Goal: Use online tool/utility

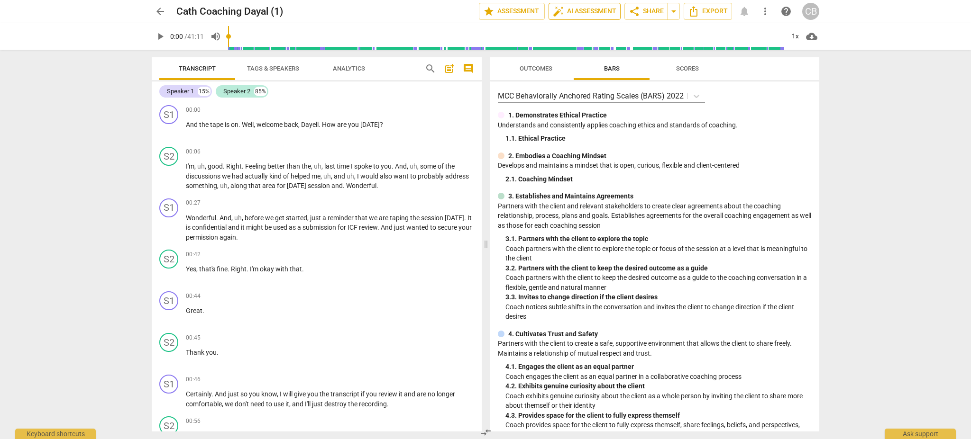
click at [605, 12] on span "auto_fix_high AI Assessment" at bounding box center [585, 11] width 64 height 11
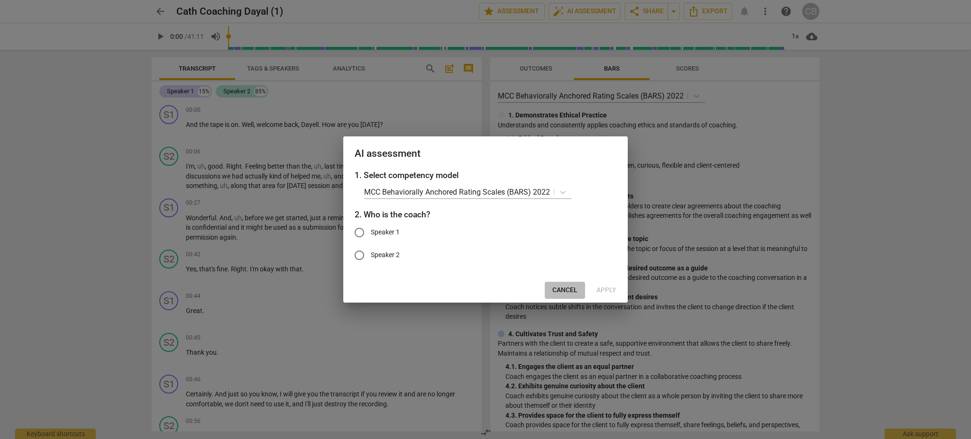
click at [567, 289] on span "Cancel" at bounding box center [564, 290] width 25 height 9
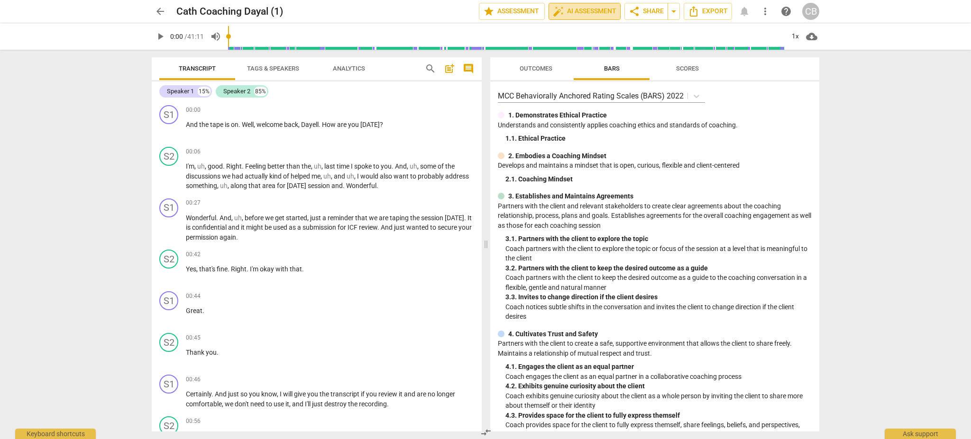
click at [597, 8] on span "auto_fix_high AI Assessment" at bounding box center [585, 11] width 64 height 11
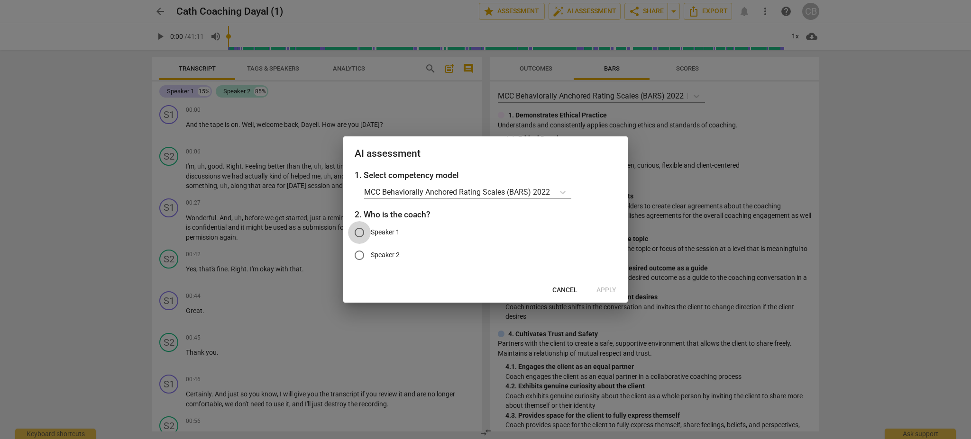
click at [361, 235] on input "Speaker 1" at bounding box center [359, 232] width 23 height 23
radio input "true"
click at [609, 288] on span "Apply" at bounding box center [606, 290] width 20 height 9
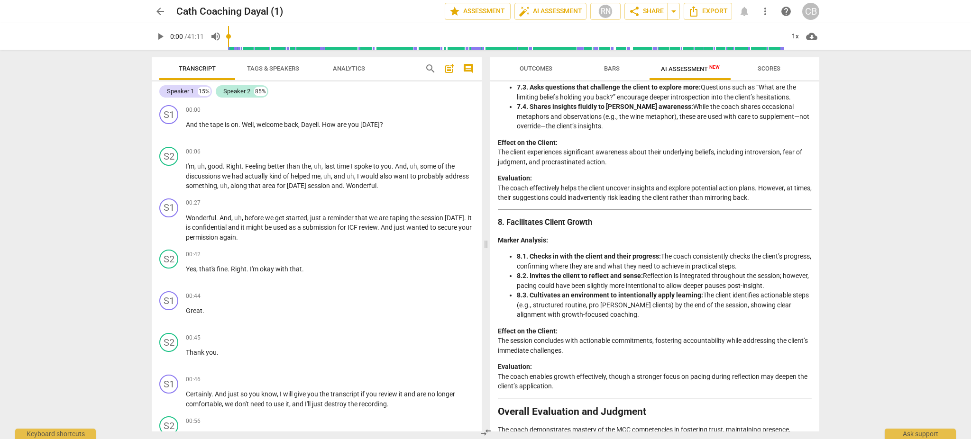
scroll to position [1582, 0]
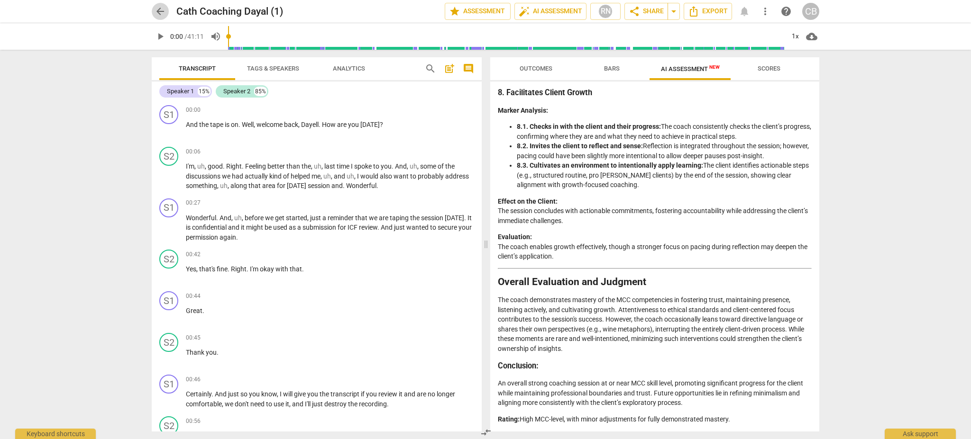
click at [157, 17] on button "arrow_back" at bounding box center [160, 11] width 17 height 17
